Goal: Obtain resource: Obtain resource

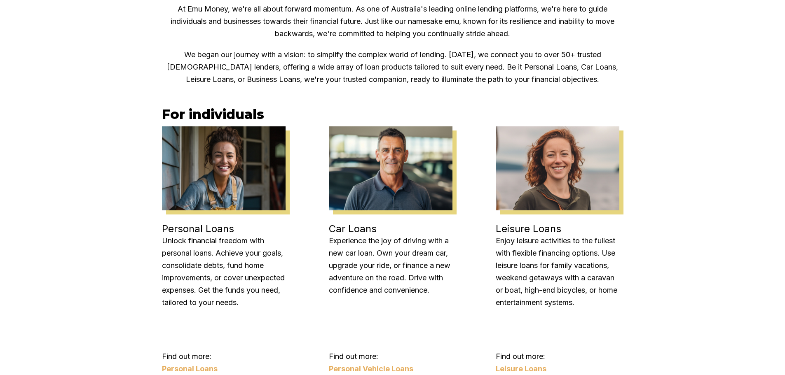
scroll to position [412, 0]
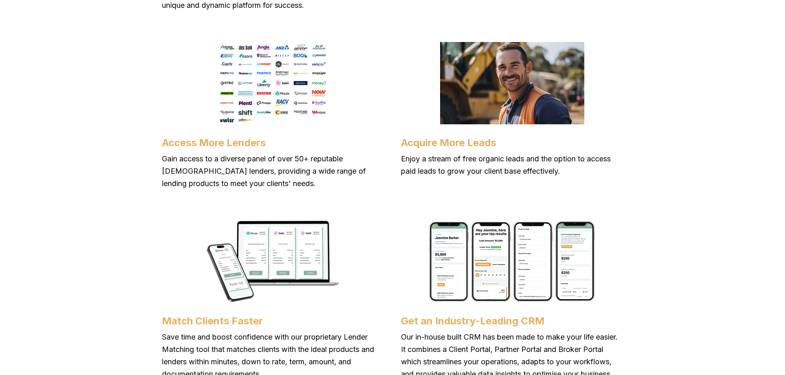
scroll to position [618, 0]
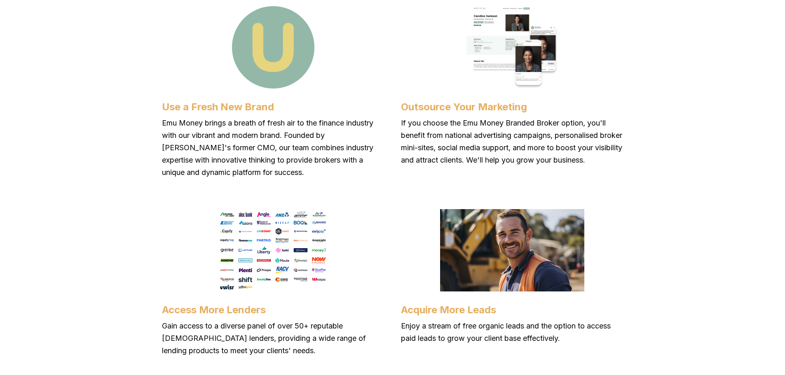
click at [273, 239] on img at bounding box center [273, 250] width 110 height 82
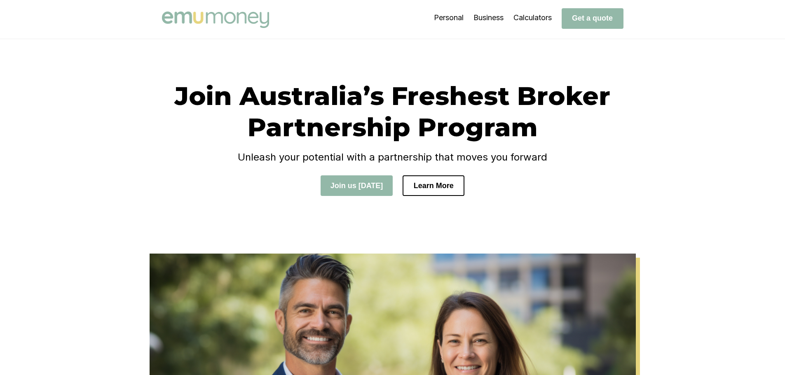
scroll to position [0, 0]
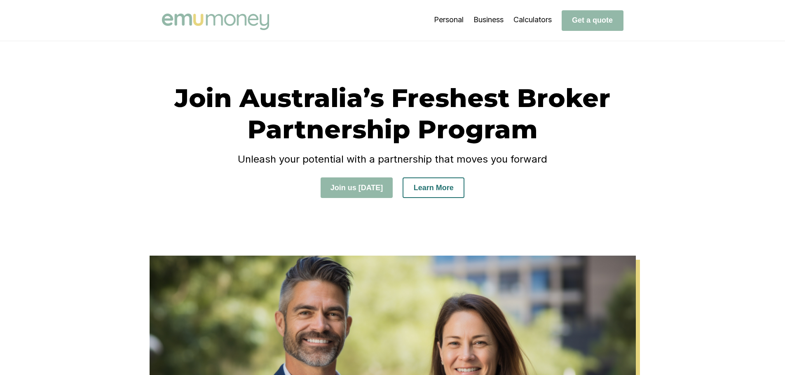
click at [442, 190] on button "Learn More" at bounding box center [433, 188] width 62 height 21
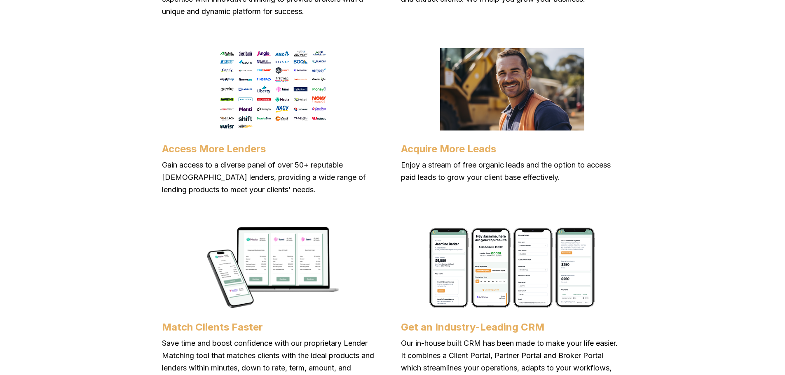
scroll to position [850, 0]
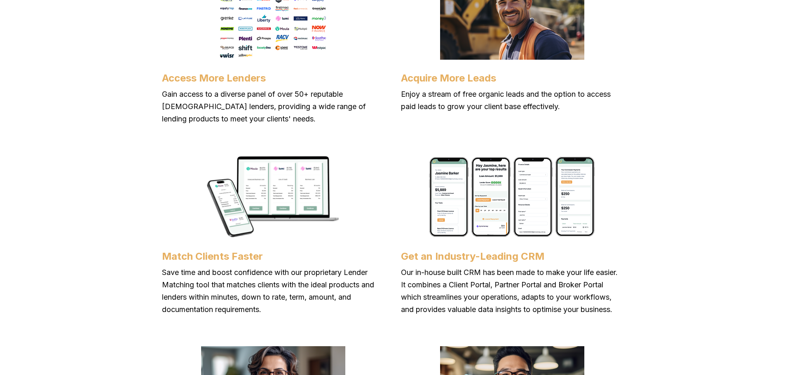
click at [464, 98] on p "Enjoy a stream of free organic leads and the option to access paid leads to gro…" at bounding box center [512, 100] width 222 height 25
click at [464, 82] on h4 "Acquire More Leads" at bounding box center [512, 78] width 222 height 12
click at [466, 81] on h4 "Acquire More Leads" at bounding box center [512, 78] width 222 height 12
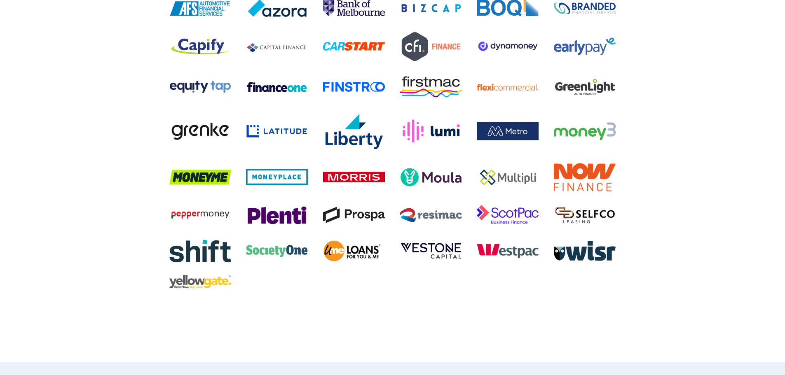
scroll to position [2168, 0]
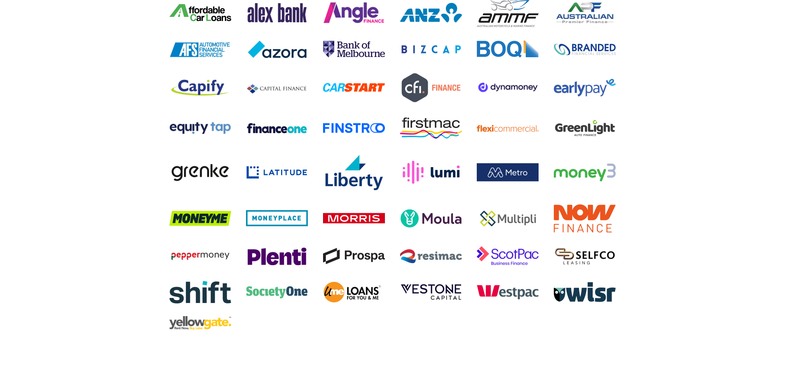
click at [426, 100] on img at bounding box center [431, 88] width 62 height 33
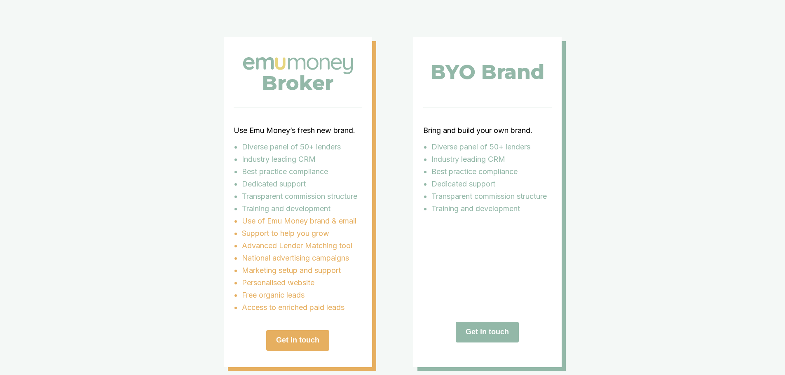
scroll to position [1550, 0]
